Goal: Task Accomplishment & Management: Complete application form

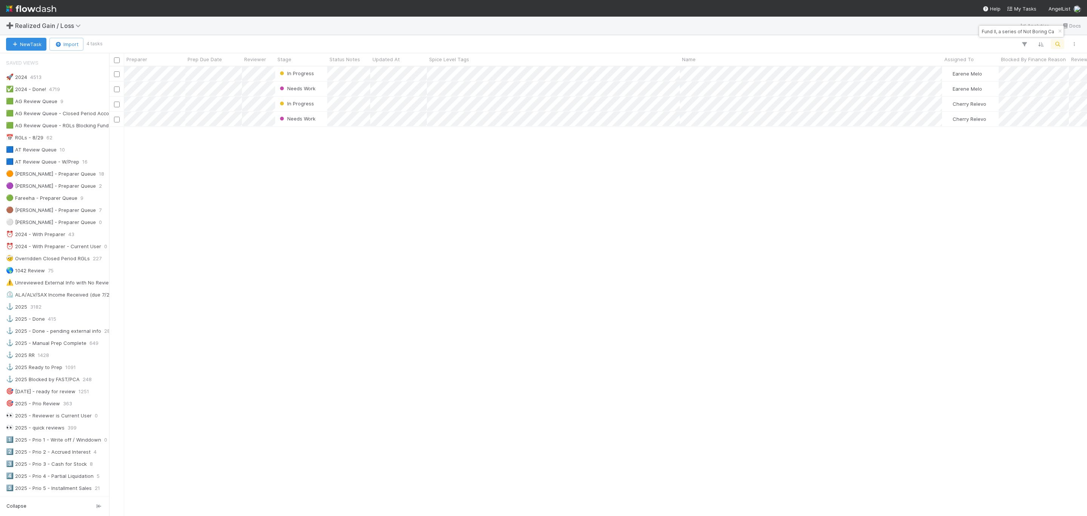
scroll to position [274, 0]
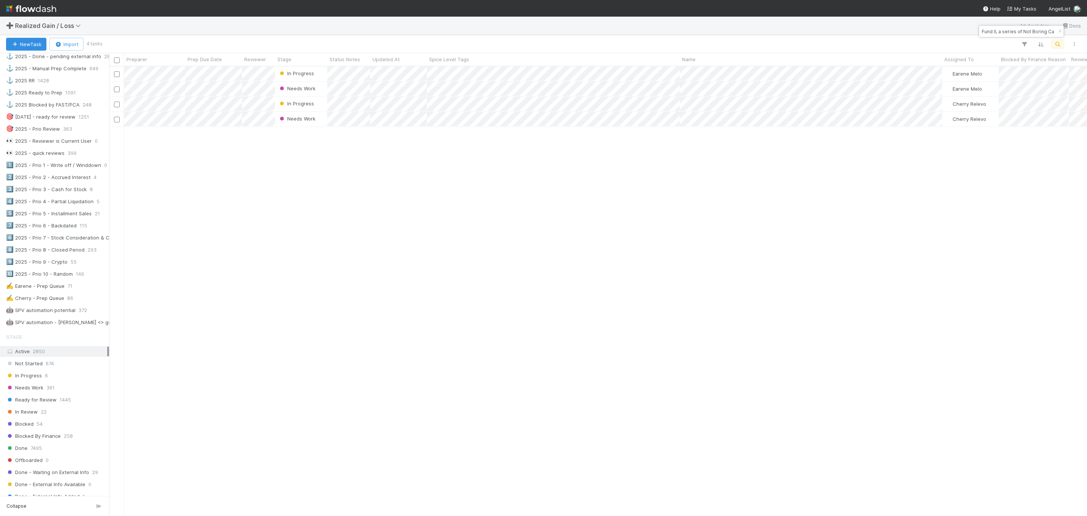
click at [666, 489] on div "In Progress Earene Melo 0 0 0 0 1 0 Needs Work Earene Melo 0 0 0 0 1 0 In Progr…" at bounding box center [598, 290] width 978 height 448
click at [282, 262] on div "In Progress Earene Melo 0 0 0 0 1 0 Needs Work Earene Melo 0 0 0 0 1 0 In Progr…" at bounding box center [598, 290] width 978 height 448
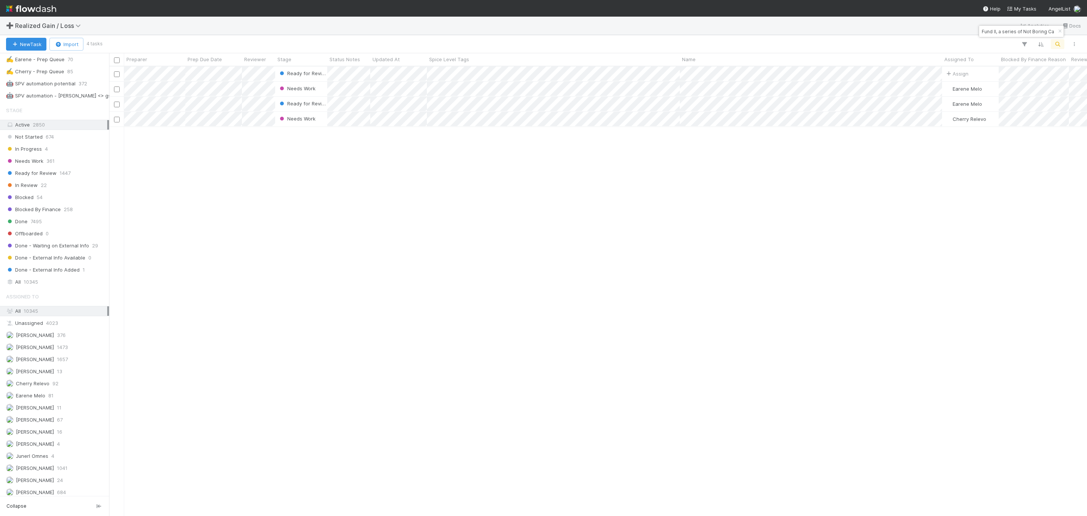
scroll to position [444, 0]
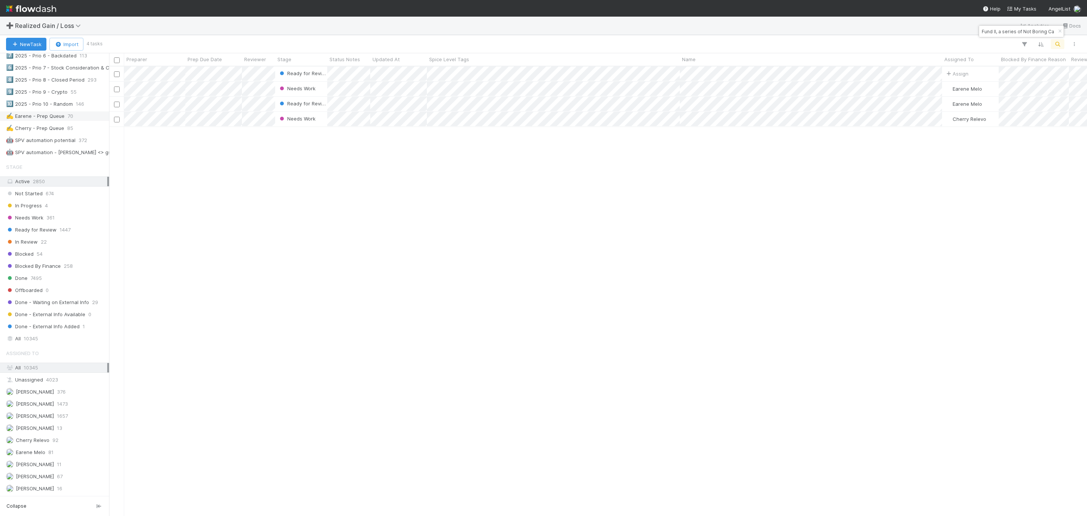
click at [54, 121] on div "✍️ Earene - Prep Queue" at bounding box center [35, 115] width 58 height 9
click at [342, 196] on div "Needs Work Earene Melo 0 0 0 0 1 0" at bounding box center [598, 290] width 978 height 448
click at [424, 268] on div "Needs Work Earene Melo 0 0 0 0 1 0" at bounding box center [598, 290] width 978 height 448
click at [386, 232] on div "Needs Work Earene Melo 0 0 0 0 1 0" at bounding box center [598, 290] width 978 height 448
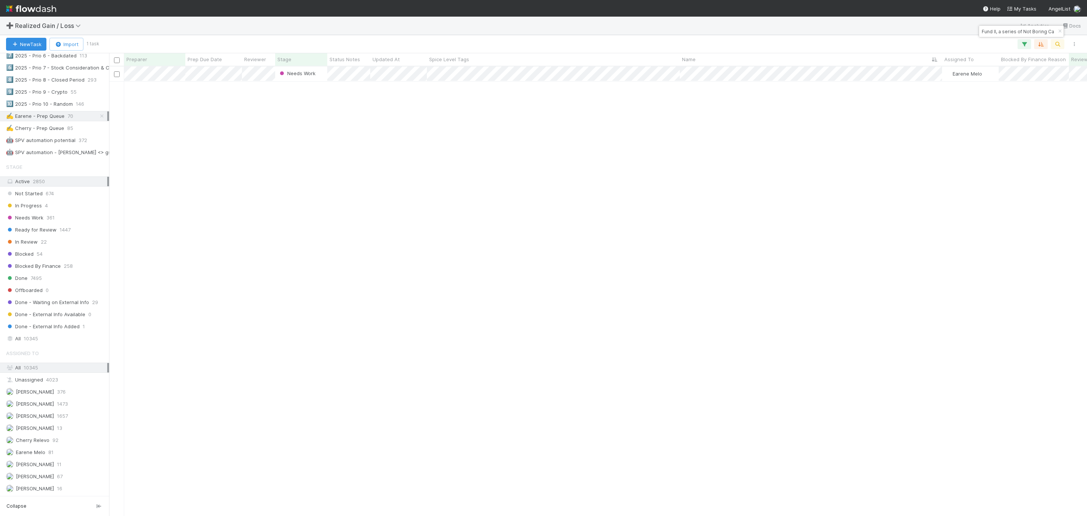
click at [388, 213] on div "Needs Work Earene Melo 0 0 0 0 1 0" at bounding box center [598, 290] width 978 height 448
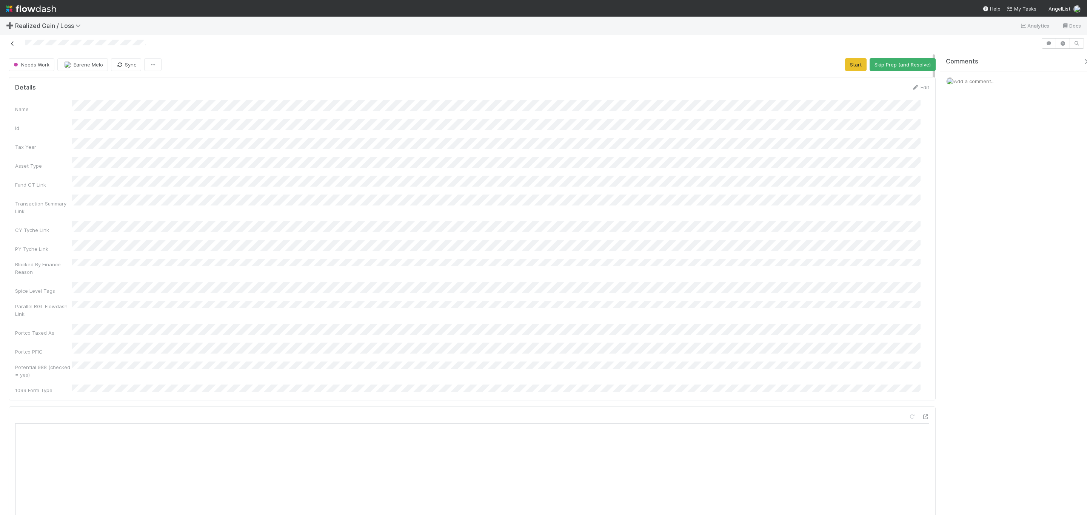
click at [9, 43] on icon at bounding box center [13, 43] width 8 height 5
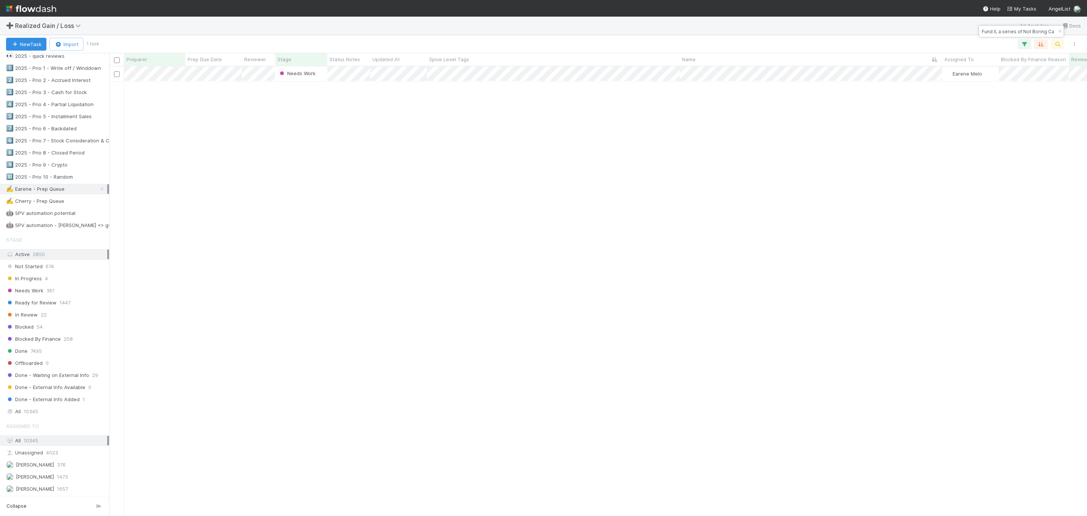
scroll to position [453, 0]
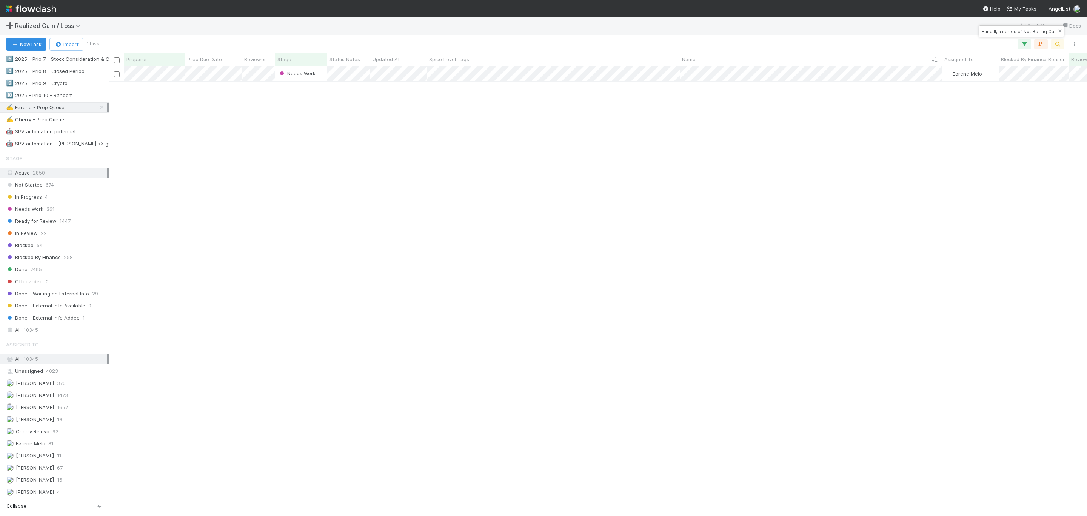
click at [1059, 33] on icon "button" at bounding box center [1060, 31] width 8 height 5
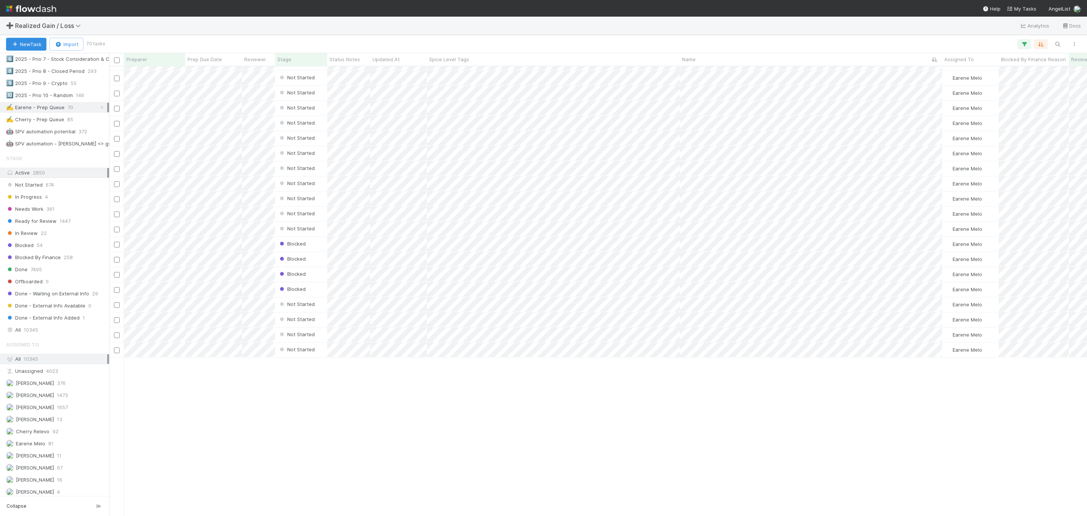
scroll to position [0, 0]
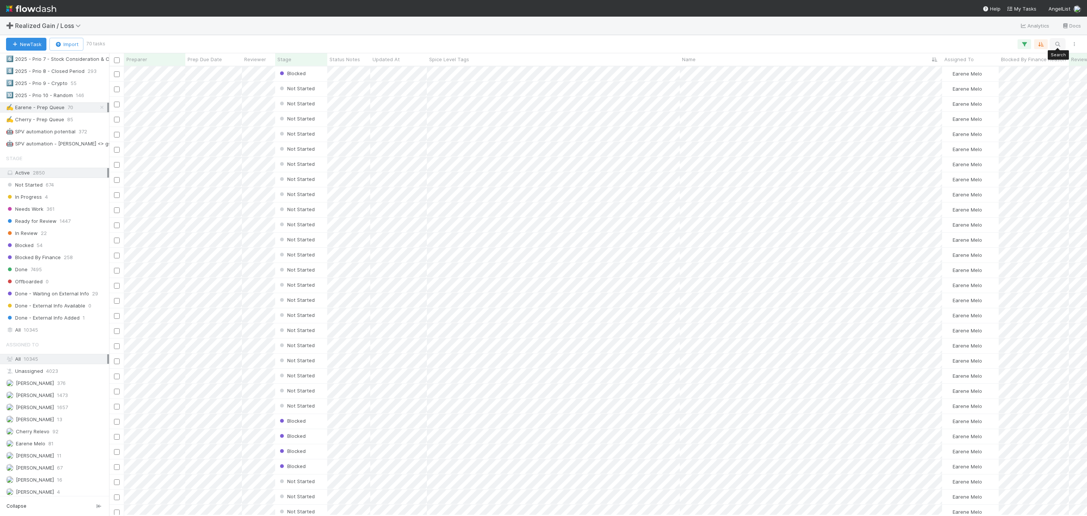
click at [1057, 45] on icon "button" at bounding box center [1058, 44] width 8 height 7
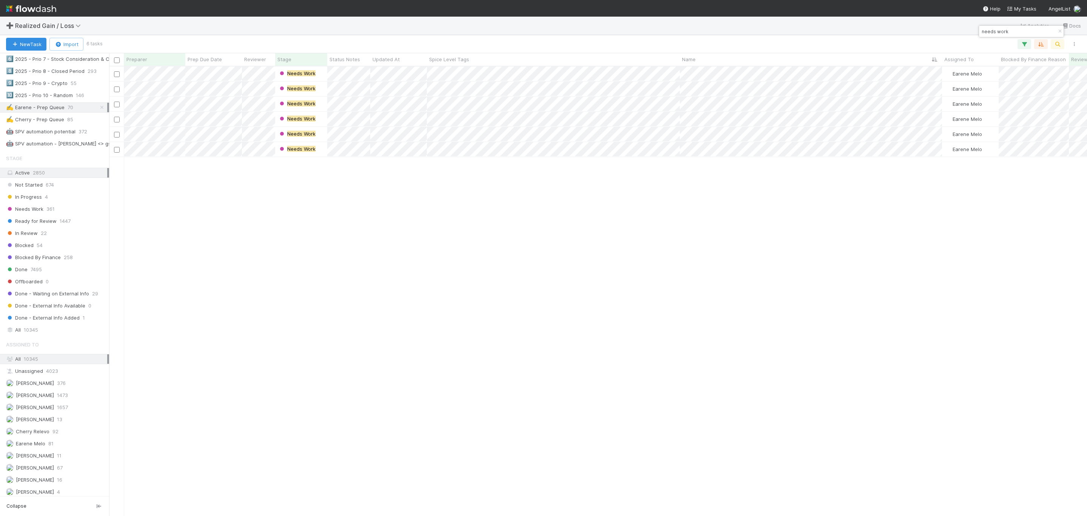
scroll to position [440, 970]
type input "needs work"
click at [653, 288] on div "Needs Work Earene Melo 0 0 0 0 1 0 Needs Work Earene Melo 0 1 0 1 1 0 Needs Wor…" at bounding box center [598, 290] width 978 height 448
click at [211, 217] on div "Needs Work Earene Melo 0 1 0 1 1 0 Needs Work Earene Melo 0 0 0 0 0 0 Needs Wor…" at bounding box center [598, 290] width 978 height 448
click at [830, 294] on div "Needs Work Earene Melo 0 1 0 1 1 0 Needs Work Earene Melo 0 0 0 0 0 0 Needs Wor…" at bounding box center [598, 290] width 978 height 448
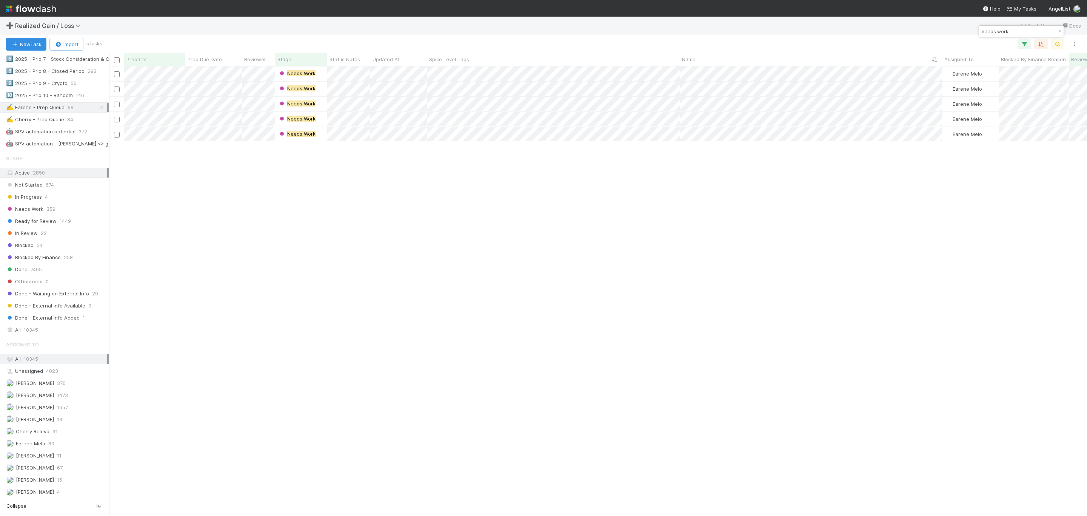
click at [251, 224] on div "Needs Work Earene Melo 0 1 0 1 1 0 Needs Work Earene Melo 0 0 0 0 0 0 Needs Wor…" at bounding box center [598, 290] width 978 height 448
click at [360, 256] on div "Needs Work Earene Melo 0 1 0 1 1 0 Needs Work Earene Melo 0 0 0 0 0 0 Needs Wor…" at bounding box center [598, 290] width 978 height 448
click at [360, 256] on div "Needs Work Earene Melo 0 0 0 0 0 0 Needs Work Earene Melo 0 0 0 0 0 0 Needs Wor…" at bounding box center [598, 290] width 978 height 448
click at [362, 212] on div "Needs Work Earene Melo 0 0 0 0 0 0 Needs Work Earene Melo 0 0 0 0 0 0 Needs Wor…" at bounding box center [598, 290] width 978 height 448
click at [540, 332] on div at bounding box center [543, 258] width 1087 height 516
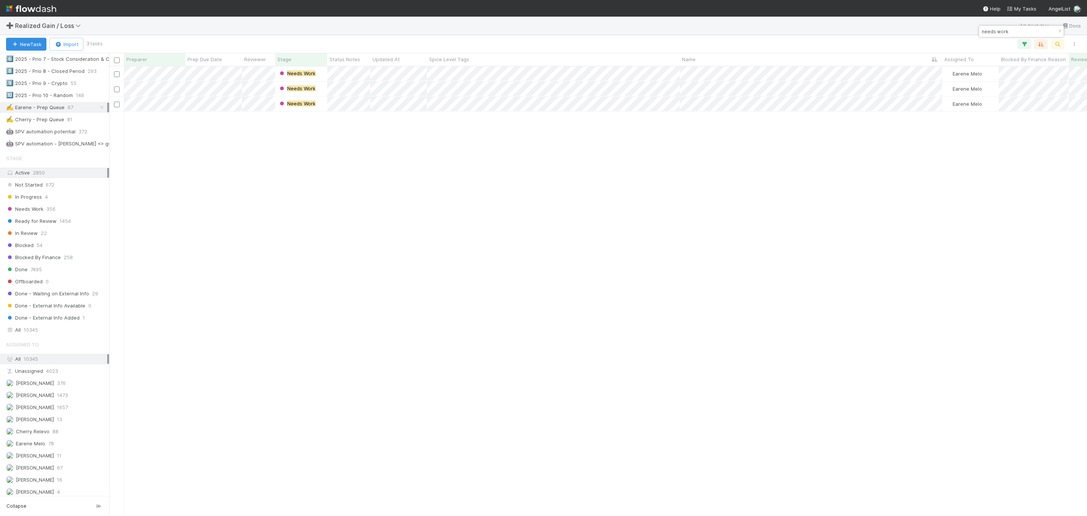
click at [419, 196] on div "Needs Work Earene Melo 0 0 0 0 0 0 Needs Work Earene Melo 0 0 0 0 0 0 Needs Wor…" at bounding box center [598, 290] width 978 height 448
drag, startPoint x: 390, startPoint y: 206, endPoint x: 404, endPoint y: 103, distance: 103.6
click at [389, 206] on div "Needs Work Earene Melo 0 0 0 0 0 0 Needs Work Earene Melo 0 1 0 1 1 0" at bounding box center [598, 290] width 978 height 448
click at [274, 281] on div "Needs Work Earene Melo 0 0 0 0 0 0 Needs Work Earene Melo 0 1 0 1 1 0" at bounding box center [598, 290] width 978 height 448
click at [423, 209] on div "Needs Work Earene Melo 0 0 0 0 0 0 Needs Work Earene Melo 0 1 0 1 1 0" at bounding box center [598, 290] width 978 height 448
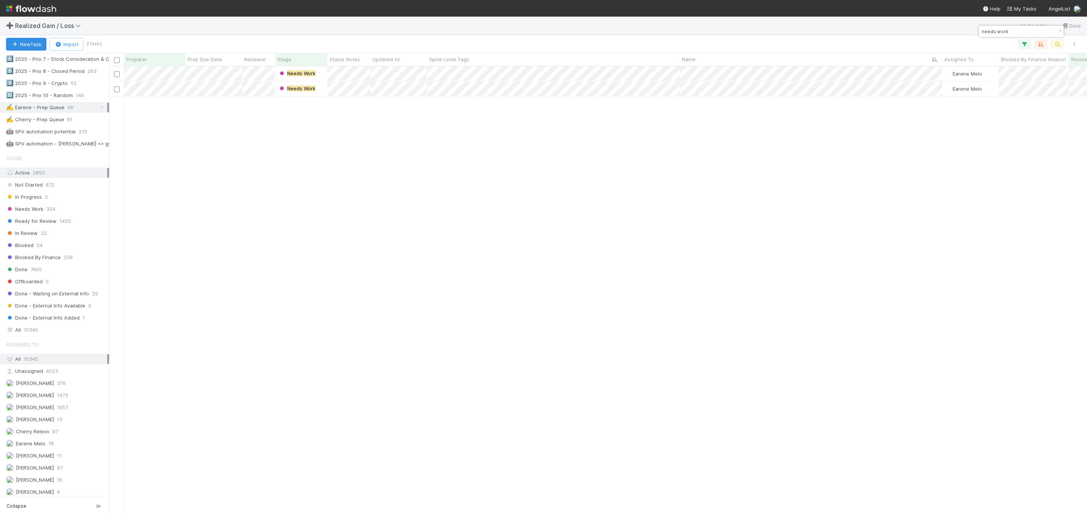
click at [477, 355] on div "Needs Work Earene Melo 0 0 0 0 0 0 Needs Work Earene Melo 0 1 0 1 1 0" at bounding box center [598, 290] width 978 height 448
click at [495, 268] on div "Needs Work Earene Melo 0 0 0 0 0 0 Needs Work Earene Melo 0 1 0 1 1 0" at bounding box center [598, 290] width 978 height 448
click at [452, 279] on div "Needs Work Earene Melo 0 0 0 0 0 0 Needs Work Earene Melo 0 1 0 1 1 0" at bounding box center [598, 290] width 978 height 448
click at [308, 172] on div "Needs Work Earene Melo 0 0 0 0 0 0 Needs Work Earene Melo 0 1 0 1 1 0" at bounding box center [598, 290] width 978 height 448
click at [463, 186] on div "Needs Work Earene Melo 0 1 0 1 1 0" at bounding box center [598, 290] width 978 height 448
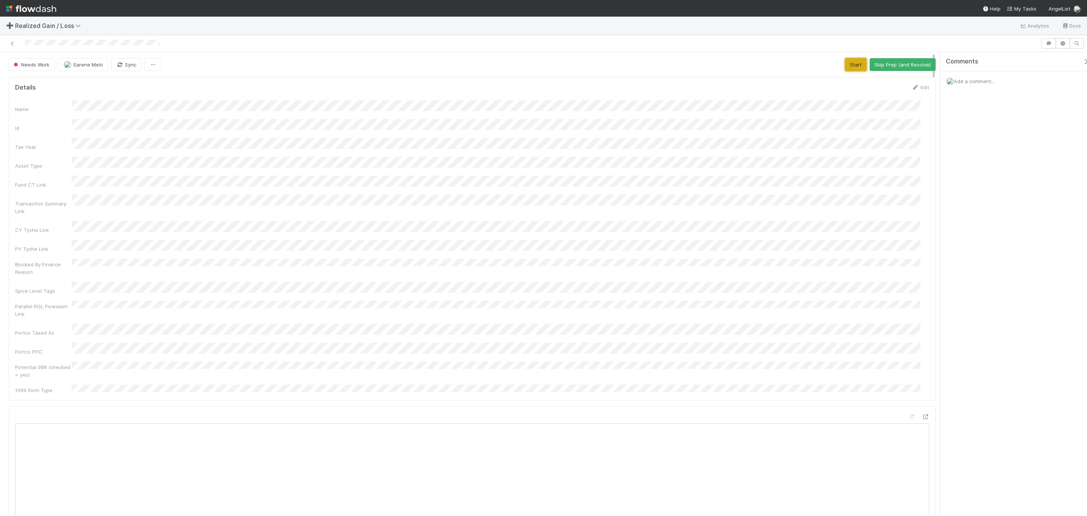
click at [851, 65] on button "Start" at bounding box center [856, 64] width 22 height 13
click at [336, 277] on div "Name Id Tax Year Asset Type Fund CT Link Transaction Summary Link CY Tyche Link…" at bounding box center [472, 247] width 914 height 294
click at [640, 203] on div "Transaction Summary Link" at bounding box center [472, 204] width 914 height 20
click at [1004, 110] on div "Comments Add a comment..." at bounding box center [1017, 90] width 155 height 77
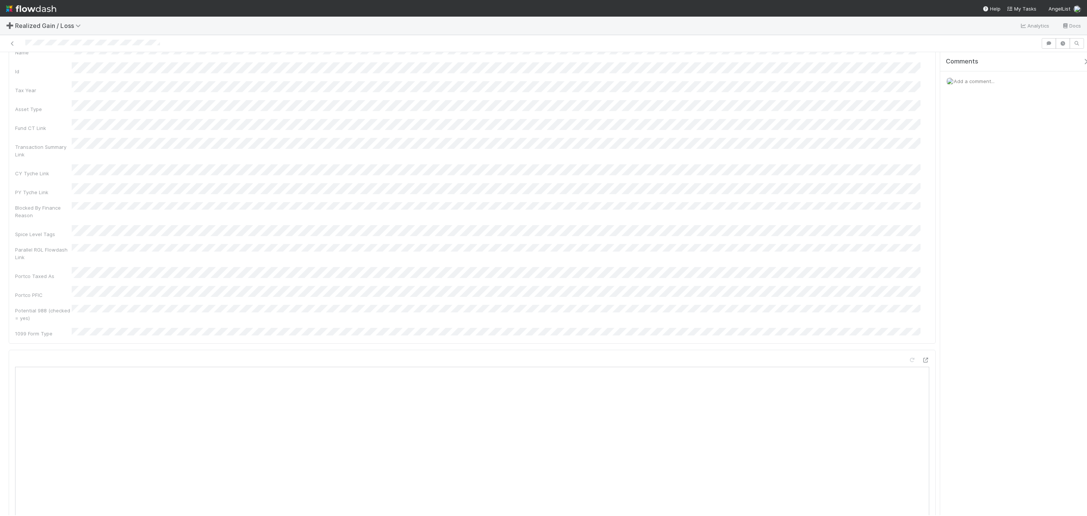
scroll to position [0, 0]
click at [519, 163] on div "Name Id Tax Year Asset Type Fund CT Link Transaction Summary Link CY Tyche Link…" at bounding box center [472, 247] width 914 height 294
click at [907, 66] on button "Request Review (and Resolve)" at bounding box center [895, 64] width 82 height 13
click at [671, 114] on div "Details Edit Name Id Tax Year Asset Type Fund CT Link Transaction Summary Link …" at bounding box center [472, 275] width 927 height 326
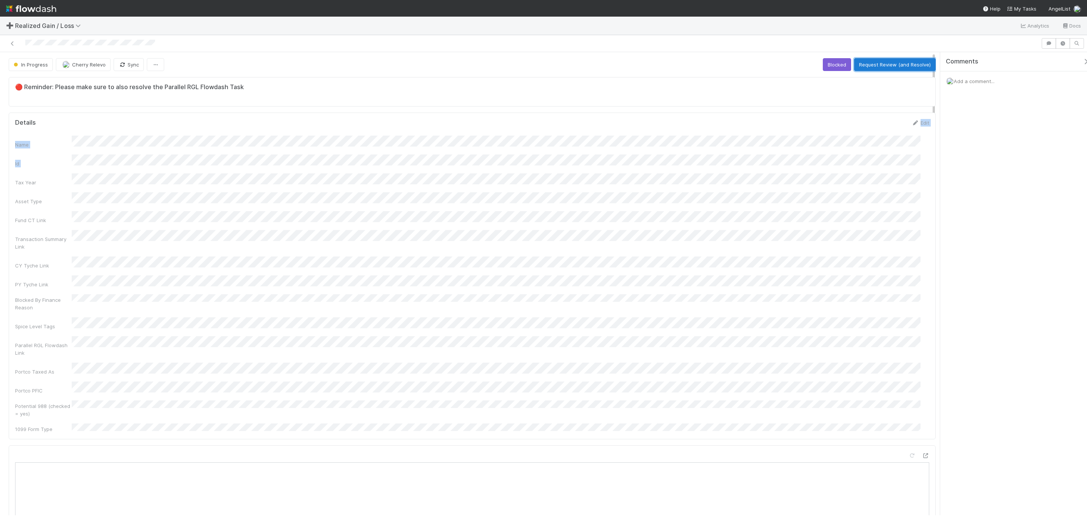
click at [884, 64] on button "Request Review (and Resolve)" at bounding box center [895, 64] width 82 height 13
click at [80, 66] on icon "button" at bounding box center [81, 64] width 8 height 5
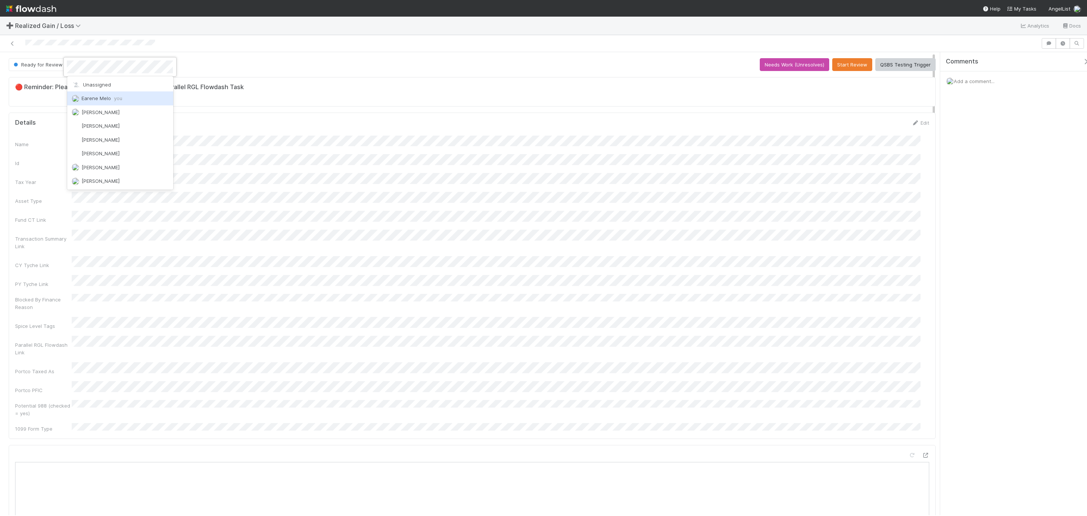
click at [96, 96] on span "Earene Melo you" at bounding box center [102, 98] width 41 height 6
click at [626, 152] on div "Name Id Tax Year Asset Type Fund CT Link Transaction Summary Link CY Tyche Link…" at bounding box center [472, 283] width 914 height 297
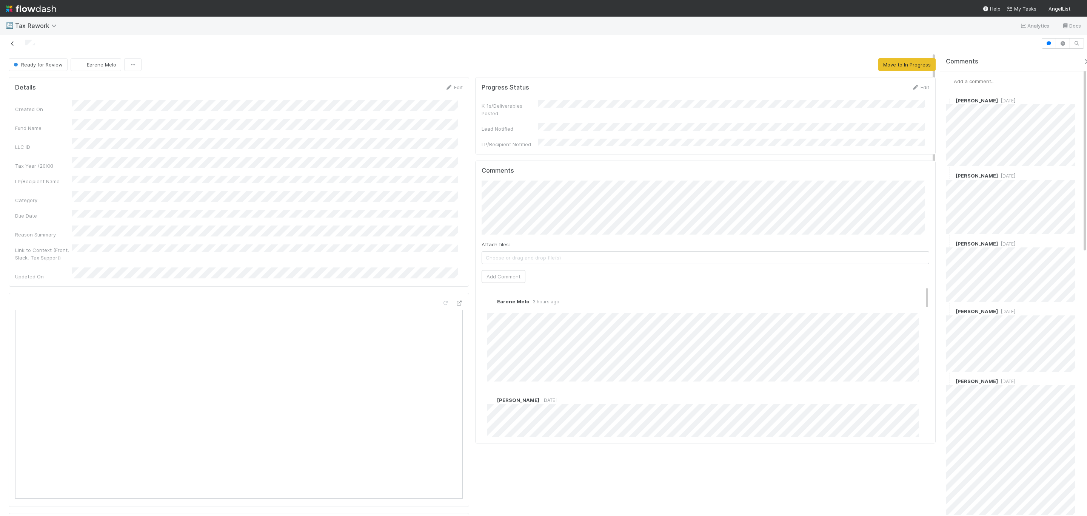
click at [14, 43] on icon at bounding box center [13, 43] width 8 height 5
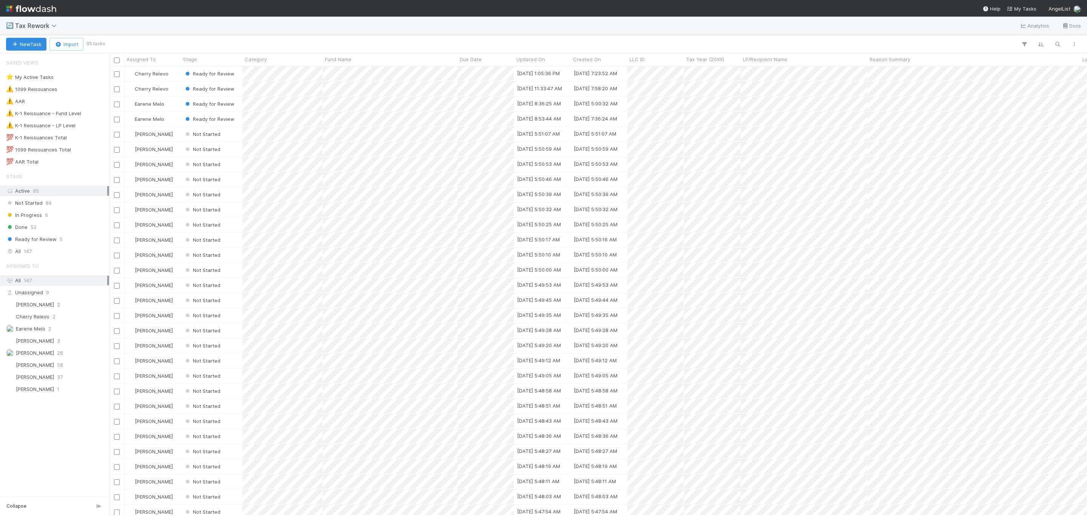
scroll to position [440, 970]
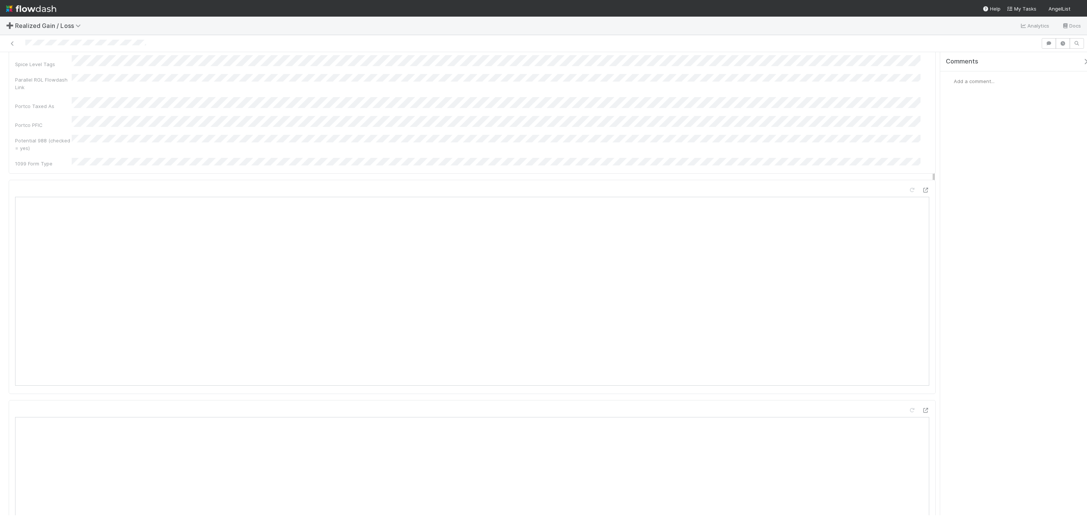
scroll to position [566, 0]
drag, startPoint x: 165, startPoint y: 47, endPoint x: 24, endPoint y: 47, distance: 141.5
click at [24, 47] on div at bounding box center [520, 43] width 1035 height 11
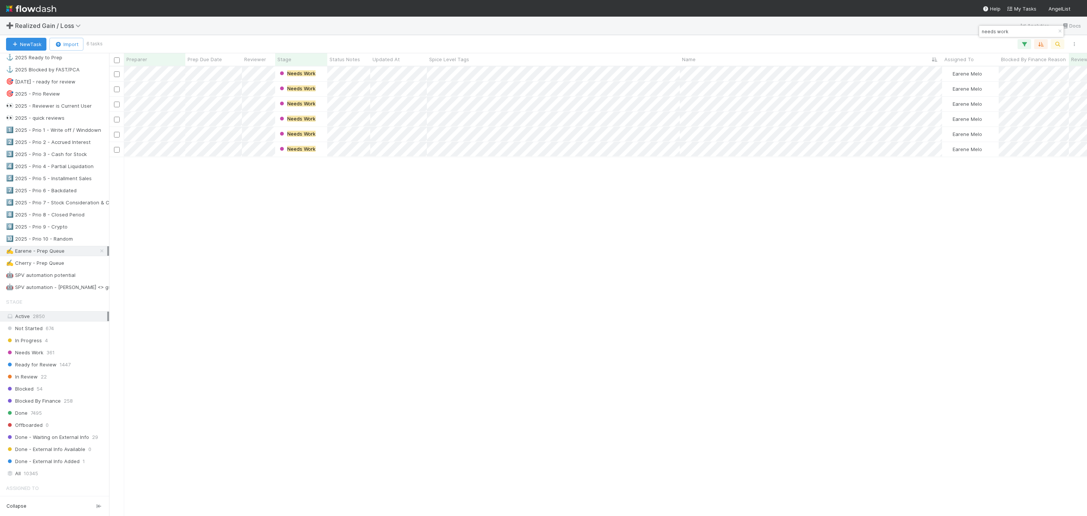
scroll to position [396, 0]
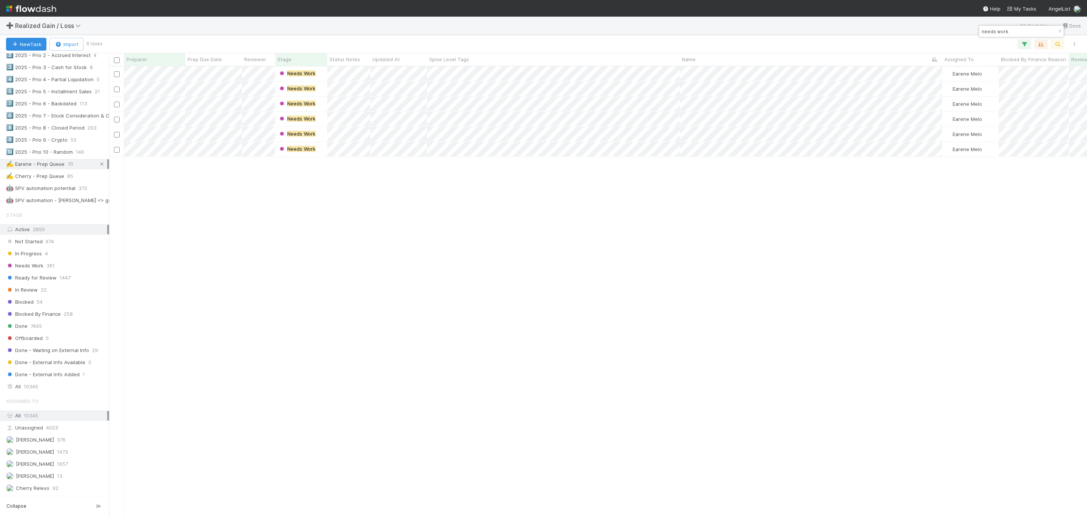
click at [98, 166] on icon at bounding box center [102, 164] width 8 height 5
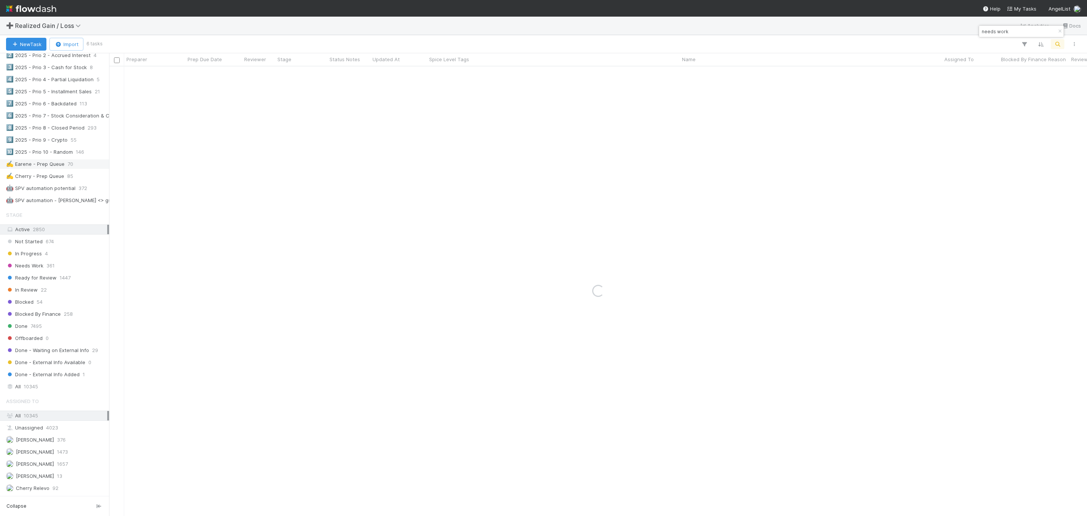
click at [1016, 35] on input "needs work" at bounding box center [1017, 31] width 75 height 9
paste input "Fund II, a series of Not Boring Capital, LP (3Box Inc.)"
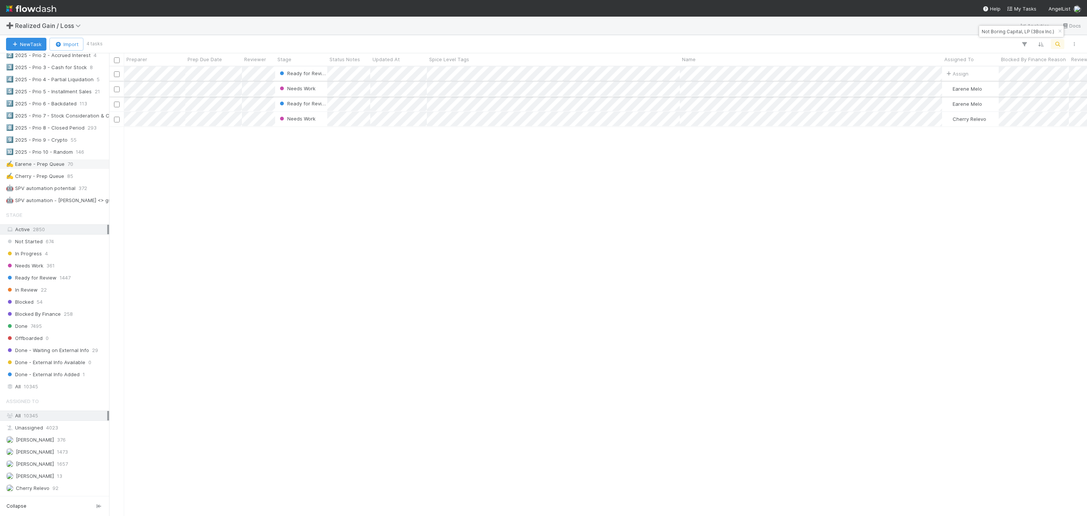
type input "Fund II, a series of Not Boring Capital, LP (3Box Inc.)"
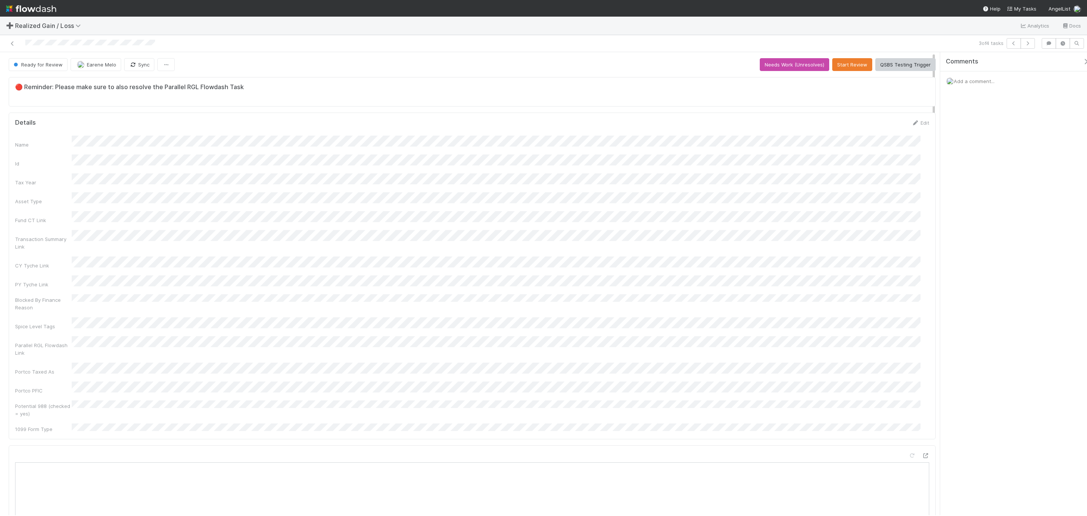
click at [396, 151] on div "Name Id Tax Year Asset Type Fund CT Link Transaction Summary Link CY Tyche Link…" at bounding box center [472, 283] width 914 height 297
click at [6, 43] on div at bounding box center [262, 43] width 519 height 11
click at [10, 43] on icon at bounding box center [13, 43] width 8 height 5
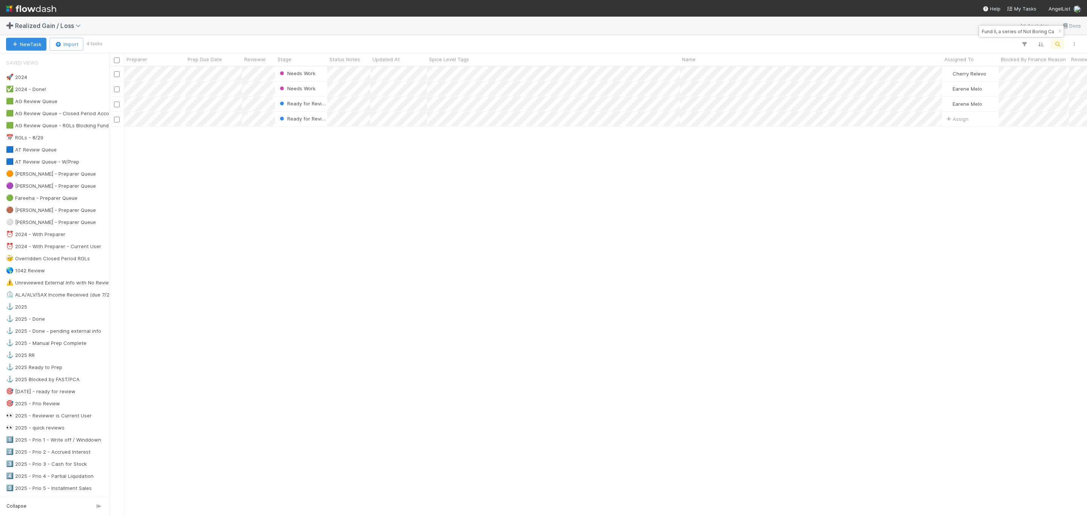
scroll to position [440, 970]
click at [181, 208] on div at bounding box center [543, 258] width 1087 height 516
click at [369, 255] on div "Ready for Review Assign 0 0 0 0 1 0 Ready for Review Assign 0 0 0 0 1 0 Ready f…" at bounding box center [598, 290] width 978 height 448
click at [1056, 31] on icon "button" at bounding box center [1060, 31] width 8 height 5
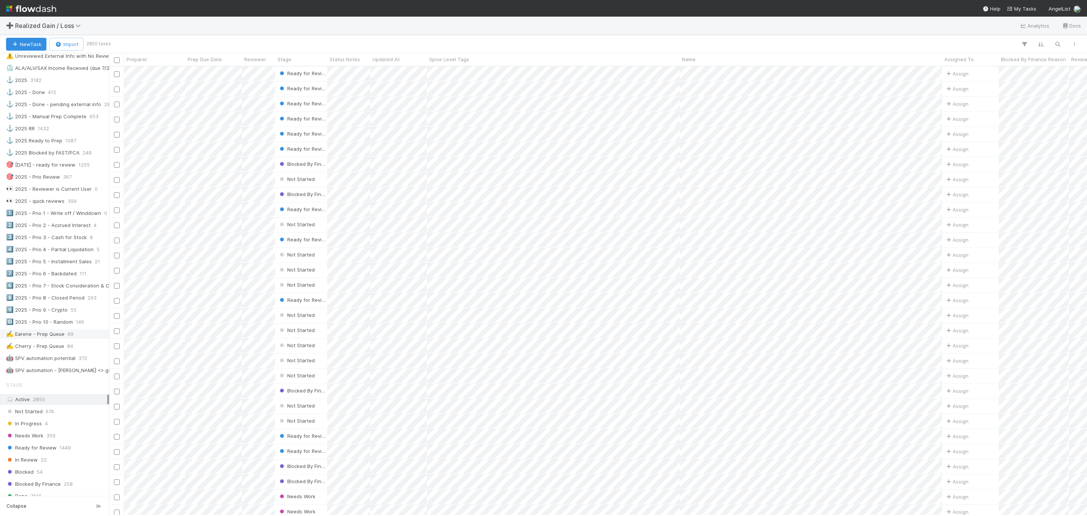
click at [58, 339] on div "✍️ Earene - Prep Queue" at bounding box center [35, 333] width 58 height 9
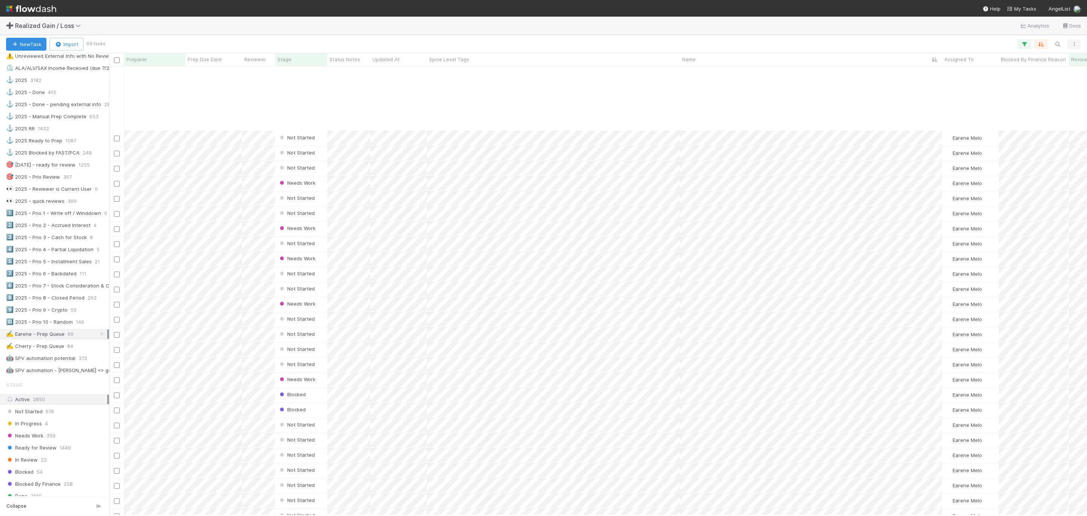
scroll to position [602, 0]
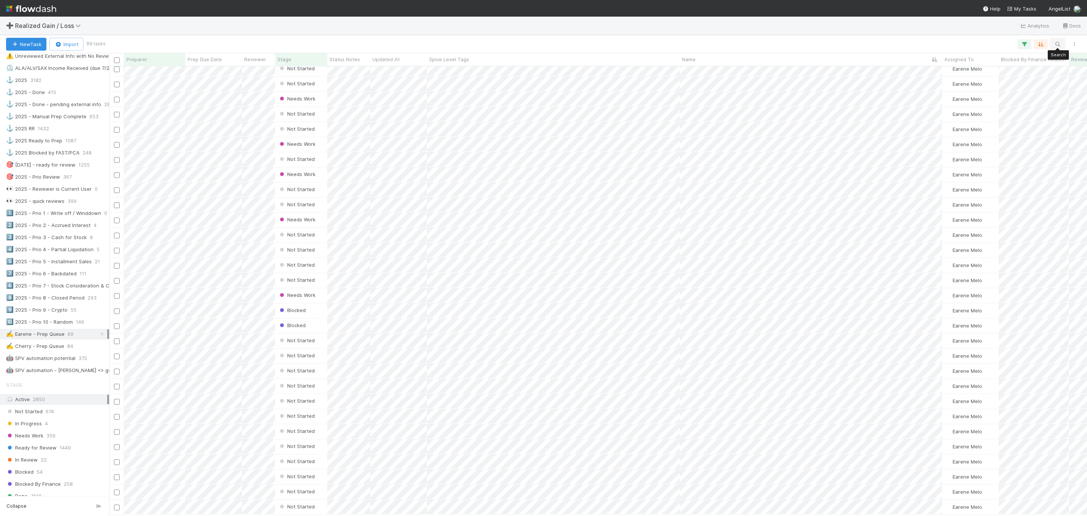
click at [1056, 43] on icon "button" at bounding box center [1058, 44] width 8 height 7
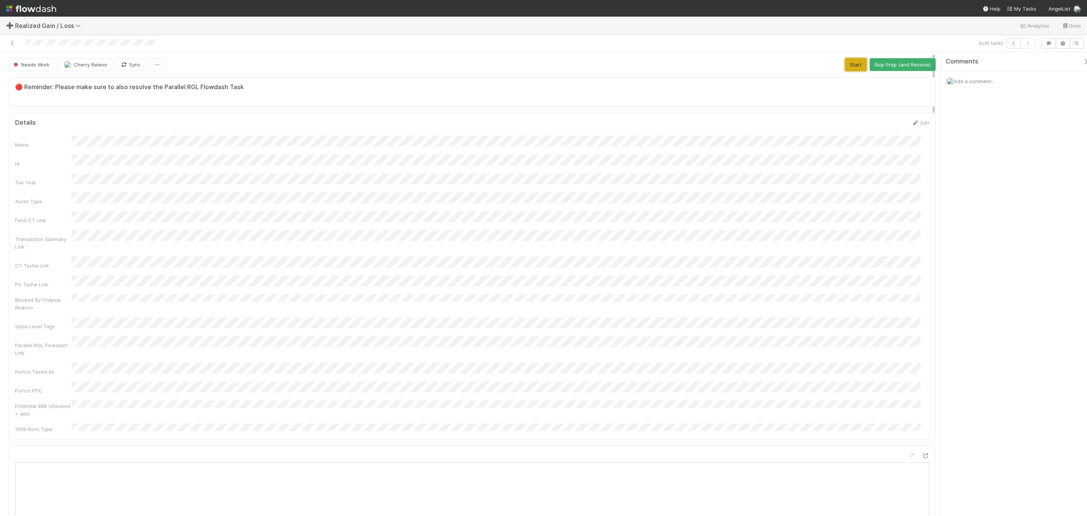
click at [724, 67] on button "Start" at bounding box center [856, 64] width 22 height 13
click at [68, 69] on button "Cherry Relevo" at bounding box center [84, 64] width 55 height 13
click at [100, 88] on div "Earene Melo you" at bounding box center [108, 85] width 106 height 14
click at [848, 67] on button "Start" at bounding box center [856, 64] width 22 height 13
click at [428, 204] on div "Name Id Tax Year Asset Type Fund CT Link Transaction Summary Link CY Tyche Link…" at bounding box center [472, 247] width 914 height 294
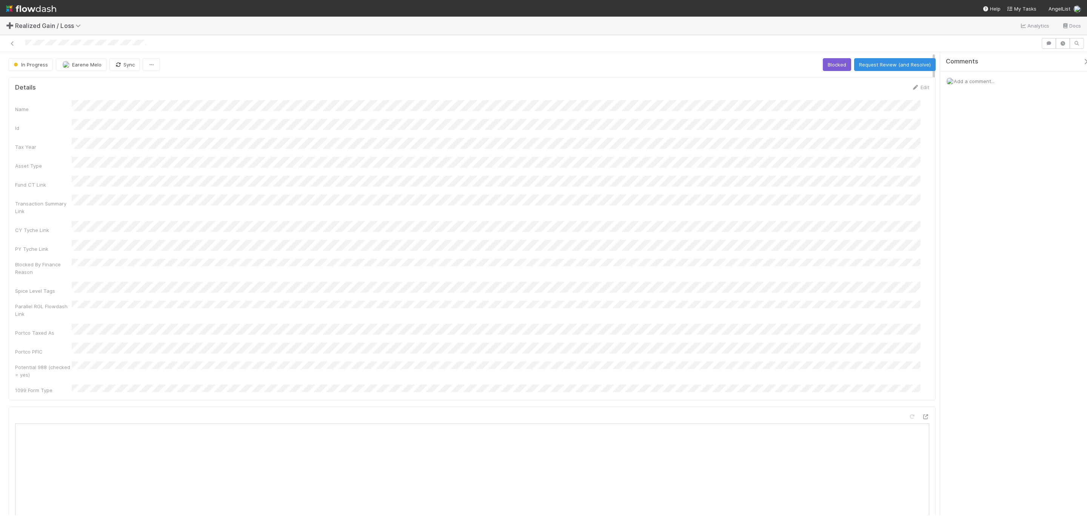
click at [161, 166] on div "Name Id Tax Year Asset Type Fund CT Link Transaction Summary Link CY Tyche Link…" at bounding box center [472, 247] width 914 height 294
click at [877, 66] on button "Request Review (and Resolve)" at bounding box center [895, 64] width 82 height 13
click at [609, 243] on div "Name Id Tax Year Asset Type Fund CT Link Transaction Summary Link CY Tyche Link…" at bounding box center [472, 283] width 914 height 297
click at [811, 220] on div "Name Id Tax Year Asset Type Fund CT Link Transaction Summary Link CY Tyche Link…" at bounding box center [472, 283] width 914 height 297
click at [903, 59] on button "Request Review (and Resolve)" at bounding box center [895, 64] width 82 height 13
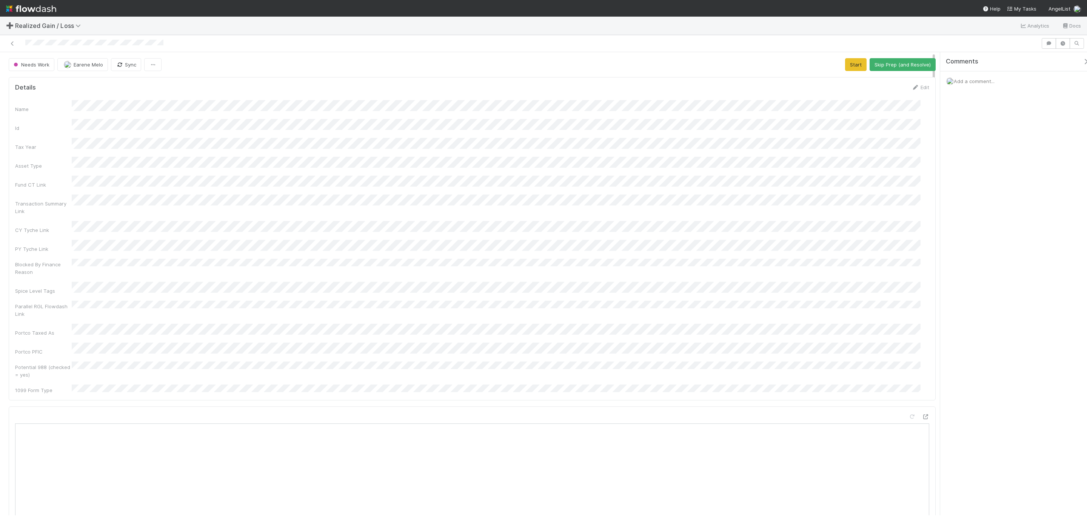
click at [724, 221] on div "Name Id Tax Year Asset Type Fund CT Link Transaction Summary Link CY Tyche Link…" at bounding box center [472, 247] width 914 height 294
click at [220, 202] on div "Name Id Tax Year Asset Type Fund CT Link Transaction Summary Link CY Tyche Link…" at bounding box center [472, 190] width 914 height 294
click at [563, 278] on div "Name Id Tax Year Asset Type Fund CT Link Transaction Summary Link CY Tyche Link…" at bounding box center [472, 190] width 914 height 294
click at [397, 153] on div "Name Id Tax Year Asset Type Fund CT Link Transaction Summary Link CY Tyche Link…" at bounding box center [472, 190] width 914 height 294
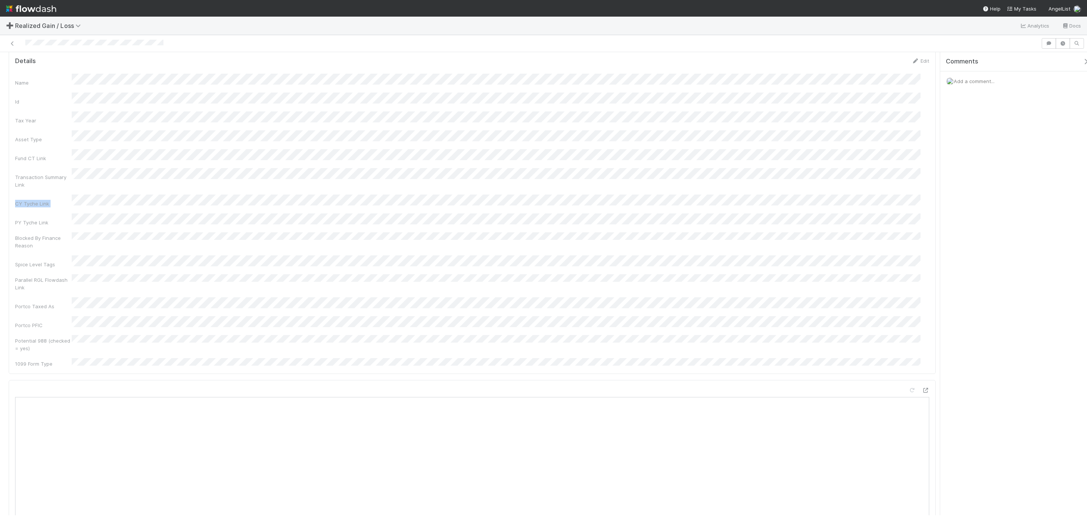
scroll to position [0, 0]
click at [724, 67] on button "Start" at bounding box center [856, 64] width 22 height 13
click at [724, 63] on button "Request Review (and Resolve)" at bounding box center [895, 64] width 82 height 13
click at [724, 259] on div "Blocked By Finance Reason" at bounding box center [472, 267] width 914 height 17
click at [724, 133] on div "Name Id Tax Year Asset Type Fund CT Link Transaction Summary Link CY Tyche Link…" at bounding box center [472, 247] width 914 height 294
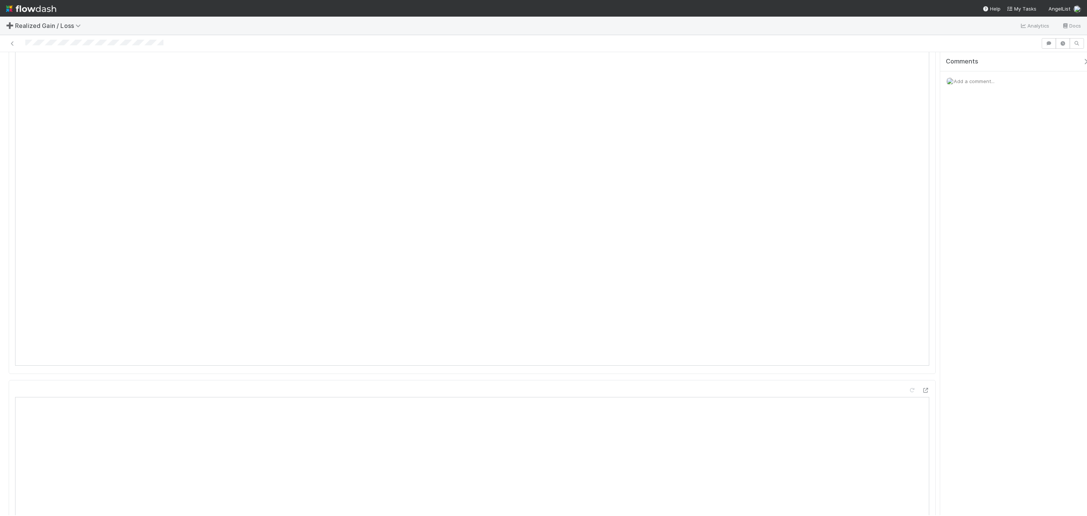
scroll to position [793, 0]
click at [975, 77] on div "Add a comment..." at bounding box center [1017, 81] width 155 height 20
click at [970, 80] on span "Add a comment..." at bounding box center [974, 81] width 41 height 6
click at [971, 196] on button "Add Comment" at bounding box center [974, 197] width 44 height 13
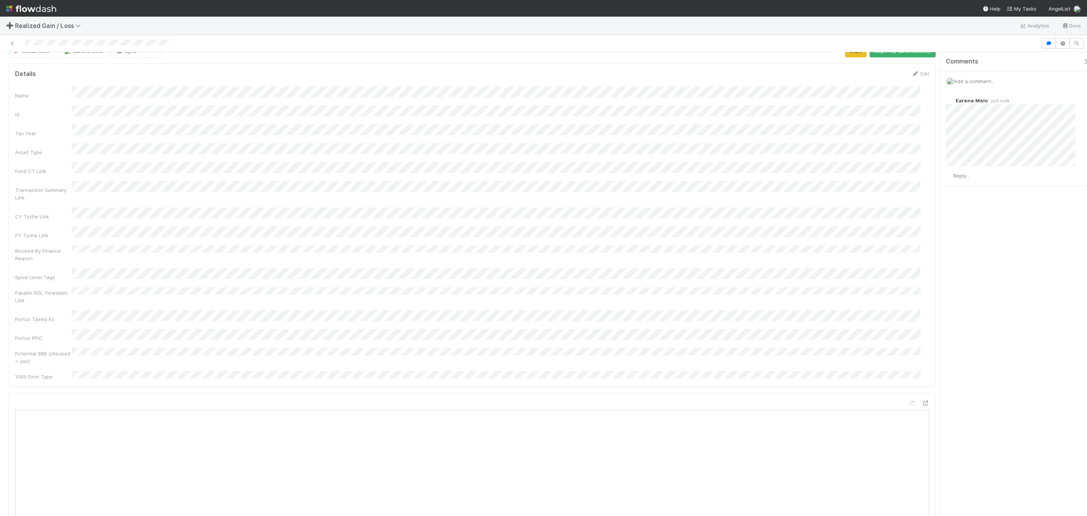
scroll to position [0, 0]
click at [846, 65] on button "Start" at bounding box center [856, 64] width 22 height 13
click at [897, 60] on button "Request Review (and Resolve)" at bounding box center [895, 64] width 82 height 13
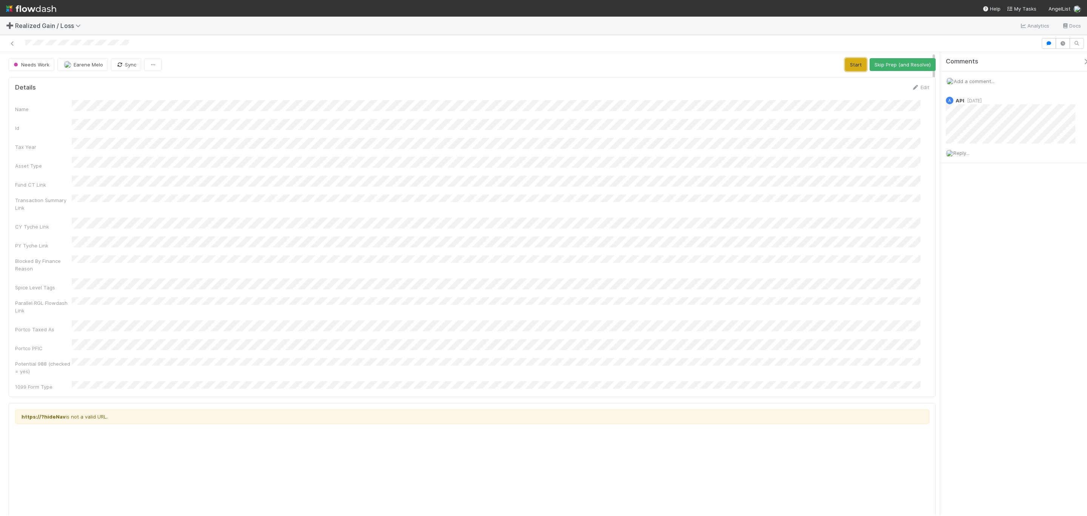
click at [851, 67] on button "Start" at bounding box center [856, 64] width 22 height 13
click at [974, 77] on div "Add a comment..." at bounding box center [1017, 81] width 155 height 20
click at [974, 78] on span "Add a comment..." at bounding box center [974, 81] width 41 height 6
click at [970, 195] on button "Add Comment" at bounding box center [974, 197] width 44 height 13
click at [871, 59] on button "Request Review (and Resolve)" at bounding box center [895, 64] width 82 height 13
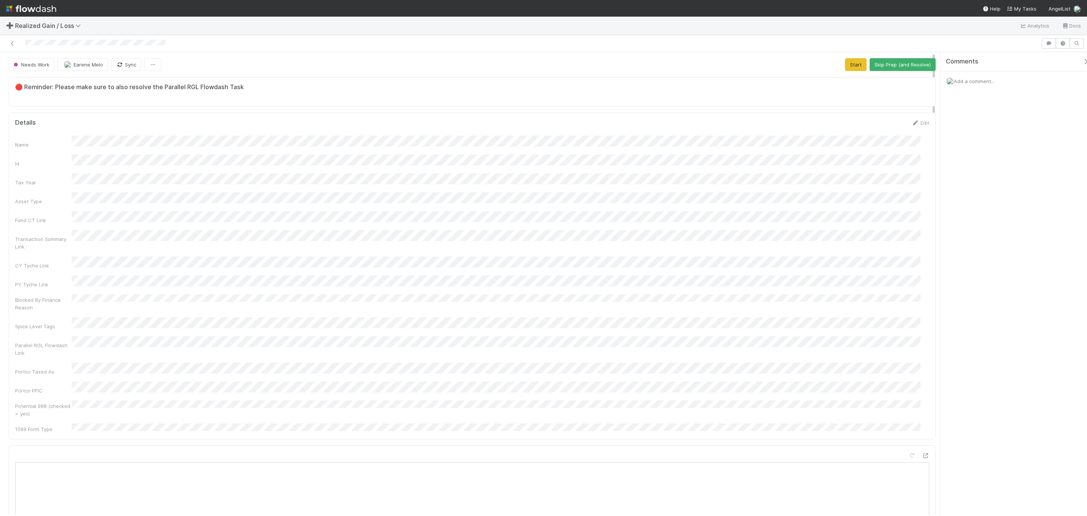
click at [586, 294] on div "Blocked By Finance Reason" at bounding box center [472, 302] width 914 height 17
click at [849, 66] on button "Start" at bounding box center [856, 64] width 22 height 13
click at [854, 59] on button "Request Review (and Resolve)" at bounding box center [895, 64] width 82 height 13
click at [90, 68] on button "Cherry Relevo" at bounding box center [84, 64] width 55 height 13
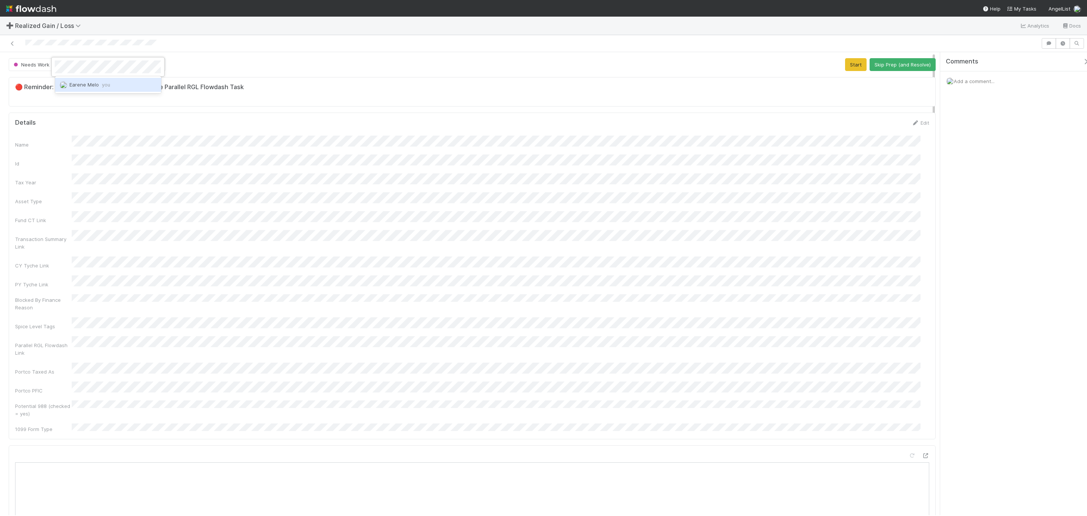
click at [88, 86] on span "Earene Melo you" at bounding box center [89, 85] width 41 height 6
click at [582, 199] on div "Name Id Tax Year Asset Type Fund CT Link Transaction Summary Link CY Tyche Link…" at bounding box center [472, 283] width 914 height 297
click at [851, 67] on button "Start" at bounding box center [856, 64] width 22 height 13
drag, startPoint x: 898, startPoint y: 68, endPoint x: 893, endPoint y: 66, distance: 5.2
click at [897, 68] on button "Request Review (and Resolve)" at bounding box center [895, 64] width 82 height 13
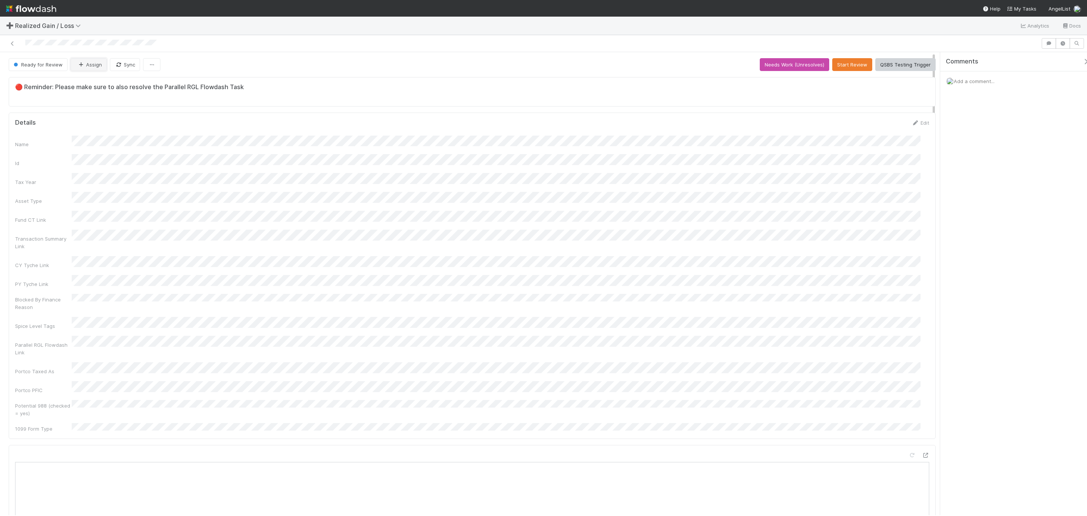
click at [82, 66] on icon "button" at bounding box center [81, 64] width 8 height 5
click at [111, 86] on span "Earene Melo you" at bounding box center [102, 85] width 41 height 6
